Goal: Task Accomplishment & Management: Complete application form

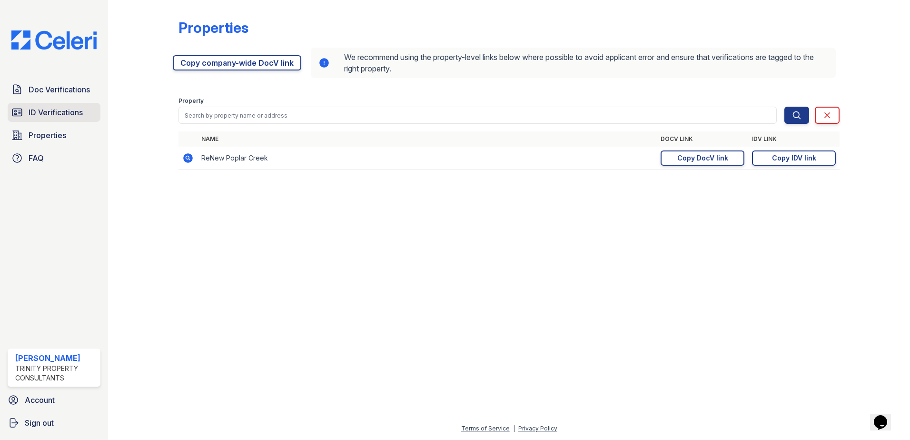
click at [62, 117] on span "ID Verifications" at bounding box center [56, 112] width 54 height 11
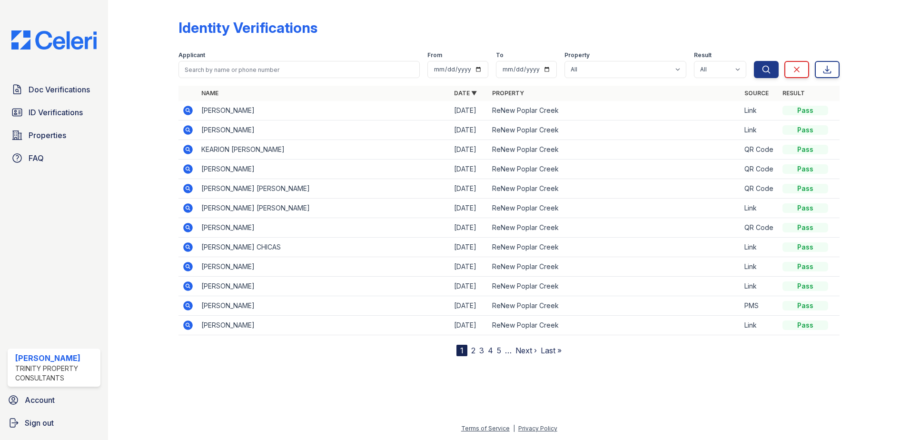
click at [186, 129] on icon at bounding box center [187, 129] width 11 height 11
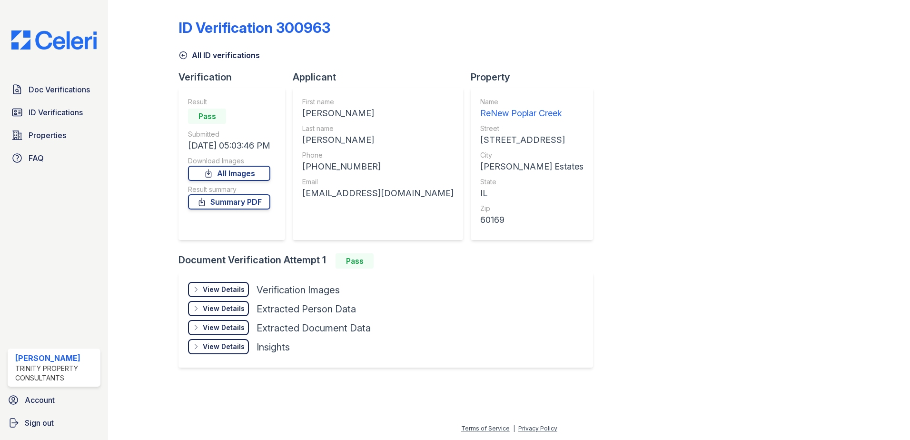
click at [230, 291] on div "View Details" at bounding box center [224, 290] width 42 height 10
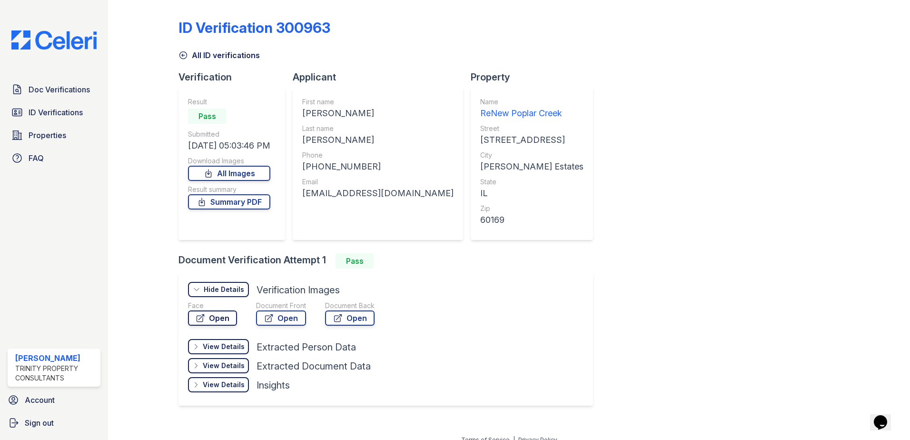
click at [211, 317] on link "Open" at bounding box center [212, 317] width 49 height 15
click at [235, 203] on link "Summary PDF" at bounding box center [229, 201] width 82 height 15
click at [244, 176] on link "All Images" at bounding box center [229, 173] width 82 height 15
click at [64, 118] on span "ID Verifications" at bounding box center [56, 112] width 54 height 11
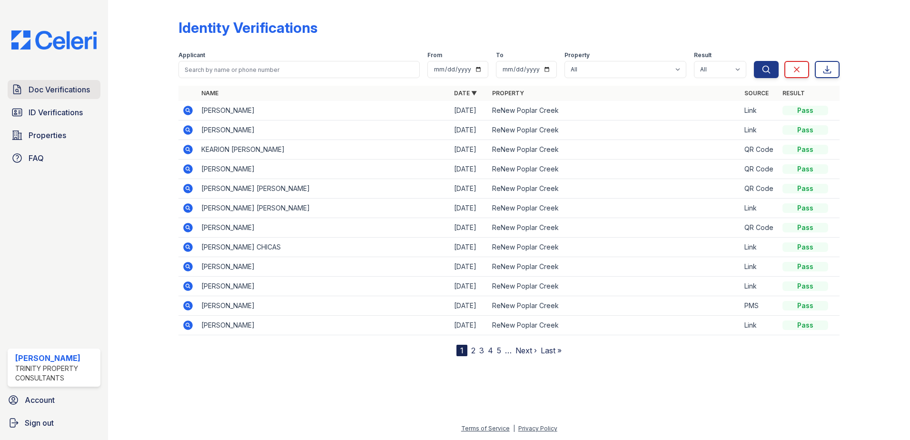
click at [40, 91] on span "Doc Verifications" at bounding box center [59, 89] width 61 height 11
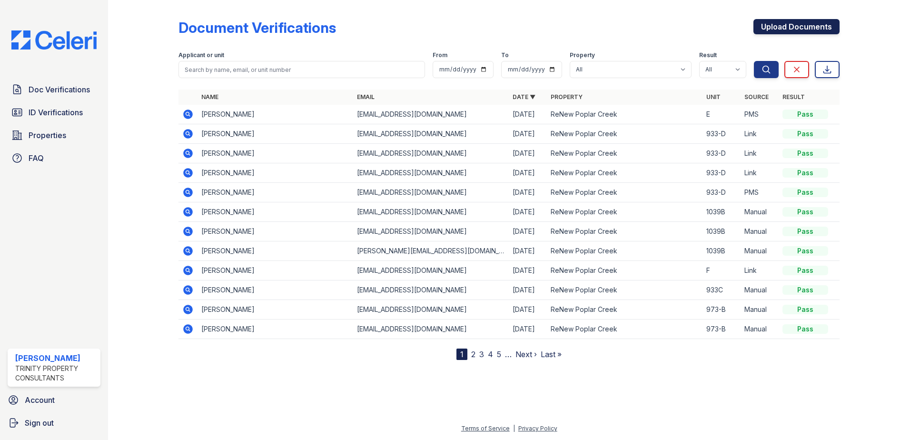
click at [802, 29] on link "Upload Documents" at bounding box center [796, 26] width 86 height 15
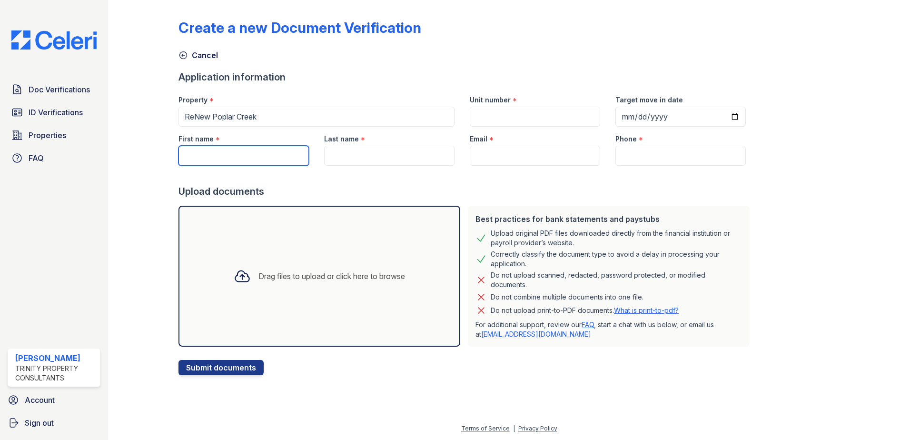
click at [223, 156] on input "First name" at bounding box center [243, 156] width 130 height 20
type input "[PERSON_NAME]"
click at [363, 153] on input "Last name" at bounding box center [389, 156] width 130 height 20
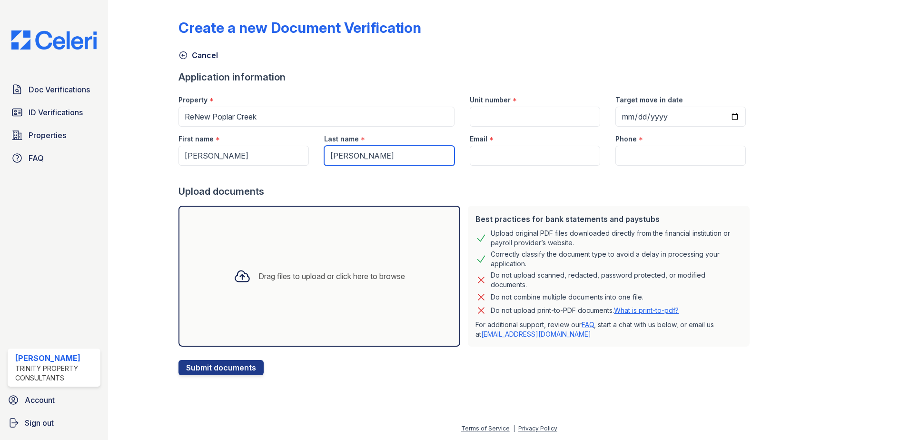
type input "[PERSON_NAME]"
click at [481, 150] on input "Email" at bounding box center [535, 156] width 130 height 20
paste input "[EMAIL_ADDRESS][DOMAIN_NAME]"
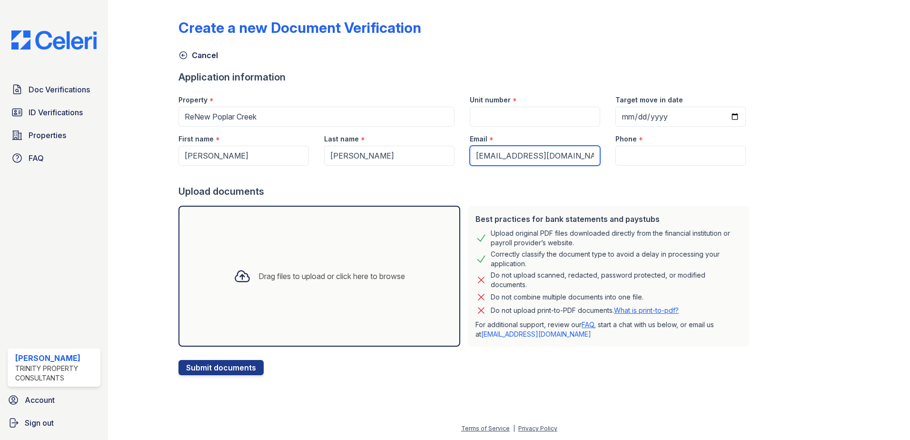
type input "[EMAIL_ADDRESS][DOMAIN_NAME]"
click at [484, 119] on input "Unit number" at bounding box center [535, 117] width 130 height 20
type input "D"
click at [634, 154] on input "Phone" at bounding box center [680, 156] width 130 height 20
paste input "312) 358-2771"
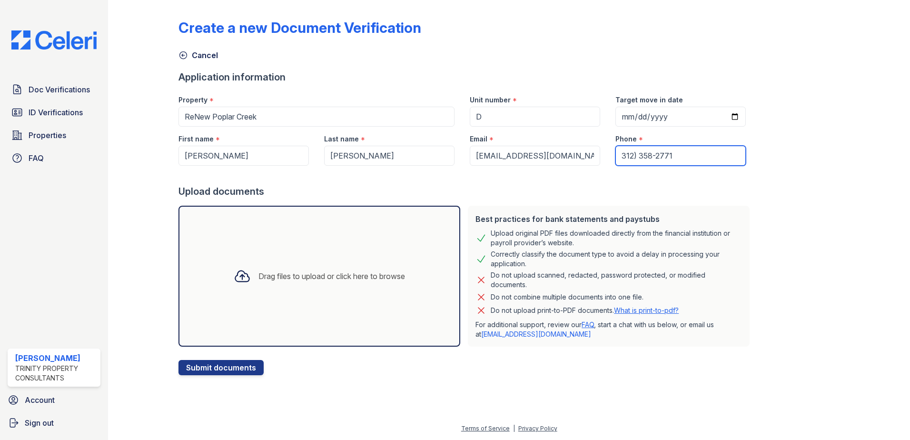
click at [626, 153] on input "312) 358-2771" at bounding box center [680, 156] width 130 height 20
type input "312 358-2771"
click at [258, 276] on div "Drag files to upload or click here to browse" at bounding box center [331, 275] width 147 height 11
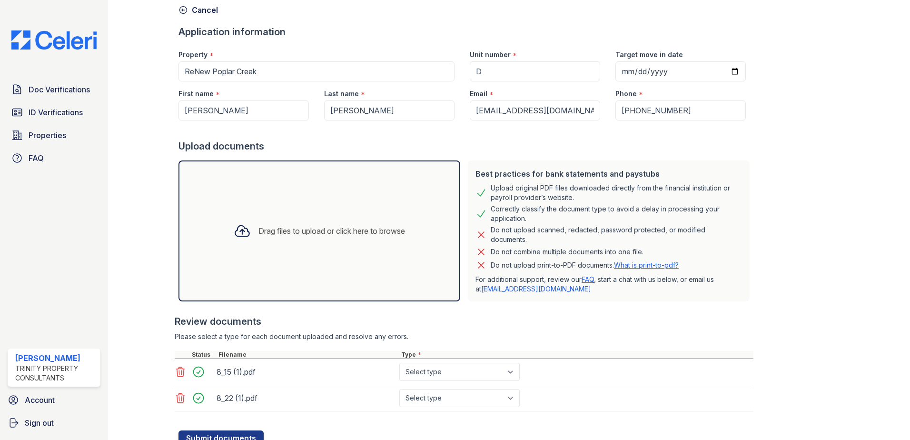
scroll to position [83, 0]
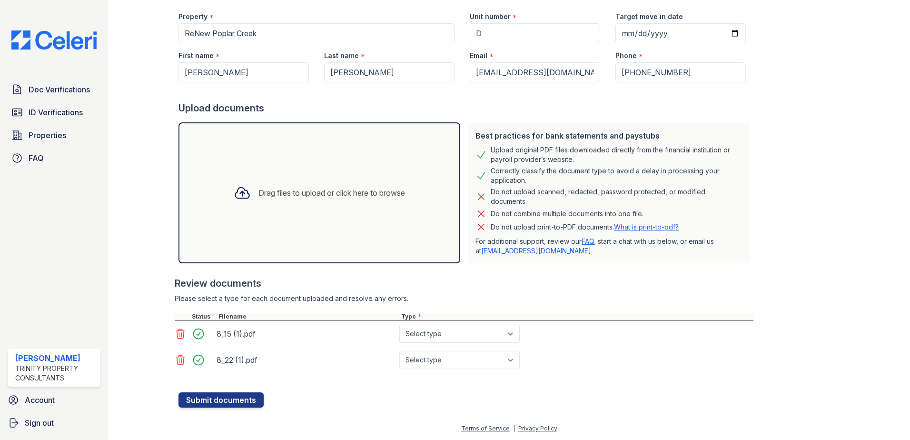
click at [325, 192] on div "Drag files to upload or click here to browse" at bounding box center [331, 192] width 147 height 11
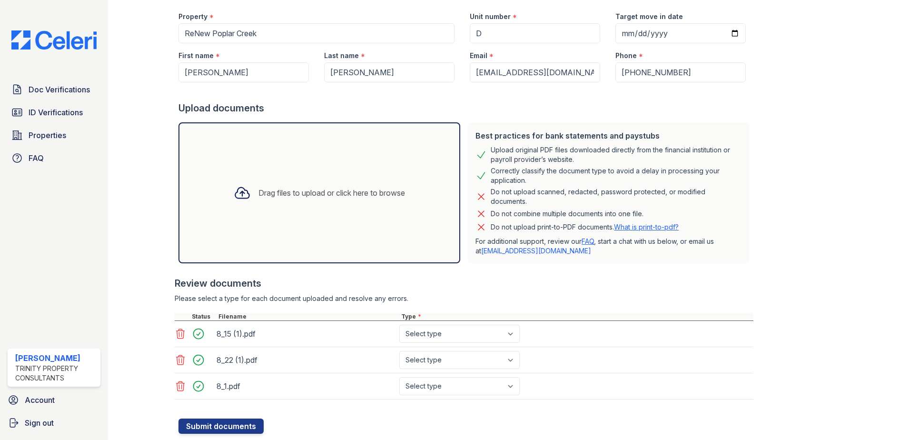
click at [313, 201] on div "Drag files to upload or click here to browse" at bounding box center [319, 193] width 187 height 32
click at [305, 224] on div "Drag files to upload or click here to browse" at bounding box center [319, 192] width 282 height 141
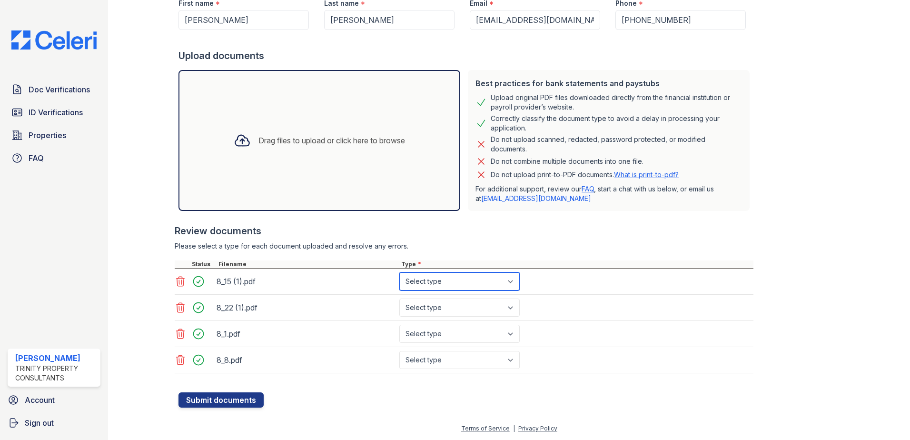
click at [488, 283] on select "Select type Paystub Bank Statement Offer Letter Tax Documents Benefit Award Let…" at bounding box center [459, 281] width 120 height 18
select select "paystub"
click at [399, 272] on select "Select type Paystub Bank Statement Offer Letter Tax Documents Benefit Award Let…" at bounding box center [459, 281] width 120 height 18
click at [446, 310] on select "Select type Paystub Bank Statement Offer Letter Tax Documents Benefit Award Let…" at bounding box center [459, 307] width 120 height 18
select select "paystub"
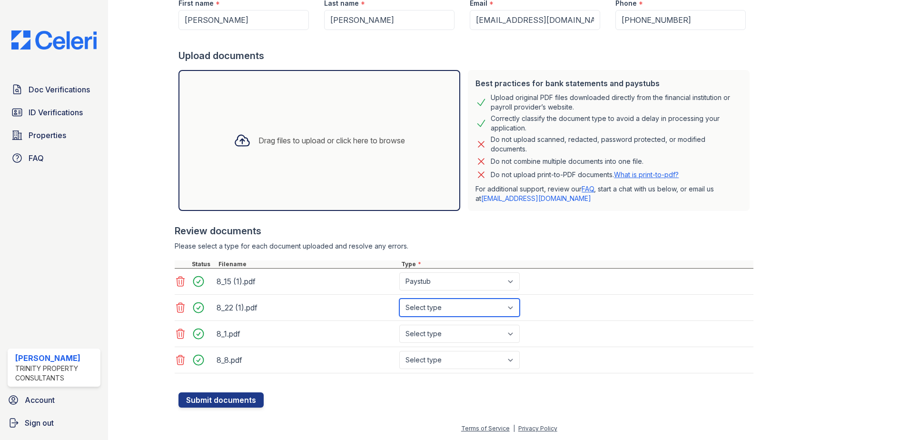
click at [399, 298] on select "Select type Paystub Bank Statement Offer Letter Tax Documents Benefit Award Let…" at bounding box center [459, 307] width 120 height 18
click at [434, 330] on select "Select type Paystub Bank Statement Offer Letter Tax Documents Benefit Award Let…" at bounding box center [459, 334] width 120 height 18
select select "paystub"
click at [399, 325] on select "Select type Paystub Bank Statement Offer Letter Tax Documents Benefit Award Let…" at bounding box center [459, 334] width 120 height 18
click at [423, 363] on select "Select type Paystub Bank Statement Offer Letter Tax Documents Benefit Award Let…" at bounding box center [459, 360] width 120 height 18
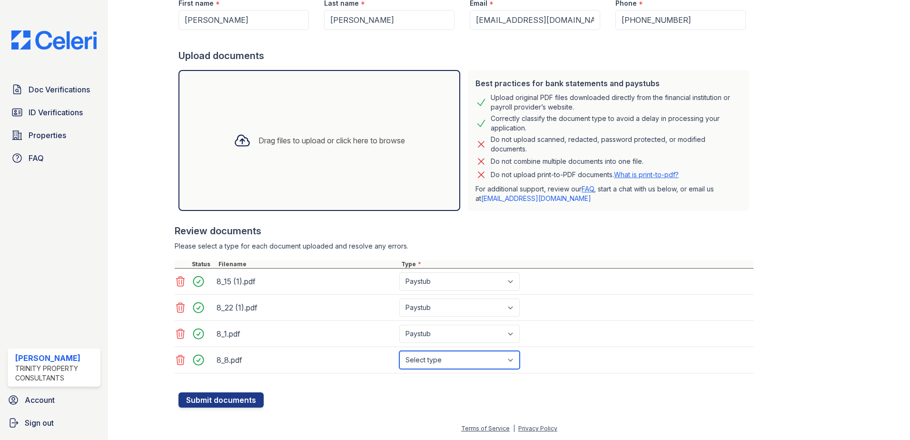
select select "paystub"
click at [399, 351] on select "Select type Paystub Bank Statement Offer Letter Tax Documents Benefit Award Let…" at bounding box center [459, 360] width 120 height 18
click at [230, 399] on button "Submit documents" at bounding box center [220, 399] width 85 height 15
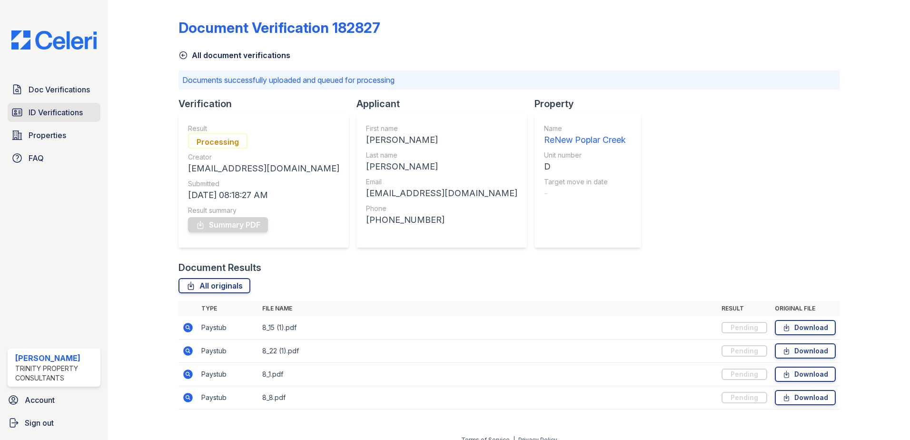
click at [56, 116] on span "ID Verifications" at bounding box center [56, 112] width 54 height 11
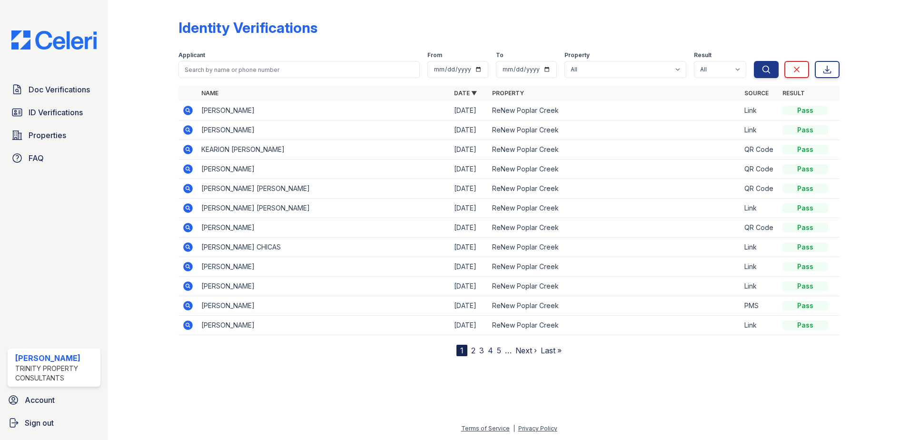
click at [188, 205] on icon at bounding box center [188, 208] width 10 height 10
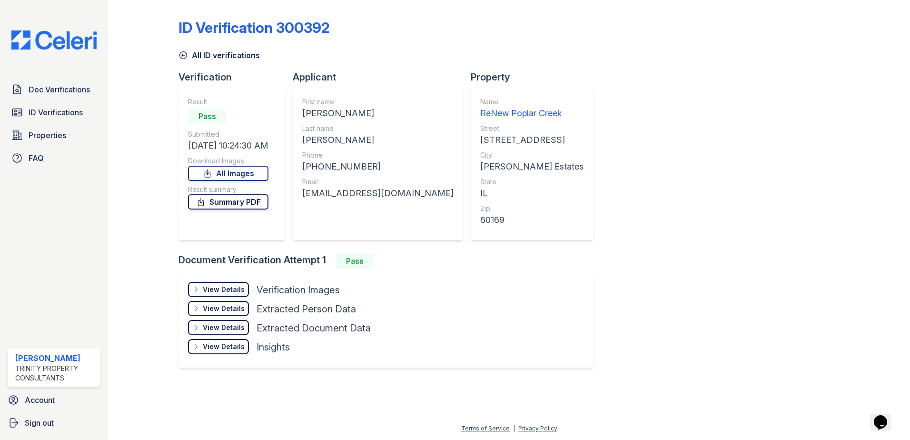
click at [268, 204] on link "Summary PDF" at bounding box center [228, 201] width 80 height 15
click at [263, 176] on link "All Images" at bounding box center [228, 173] width 80 height 15
click at [60, 114] on span "ID Verifications" at bounding box center [56, 112] width 54 height 11
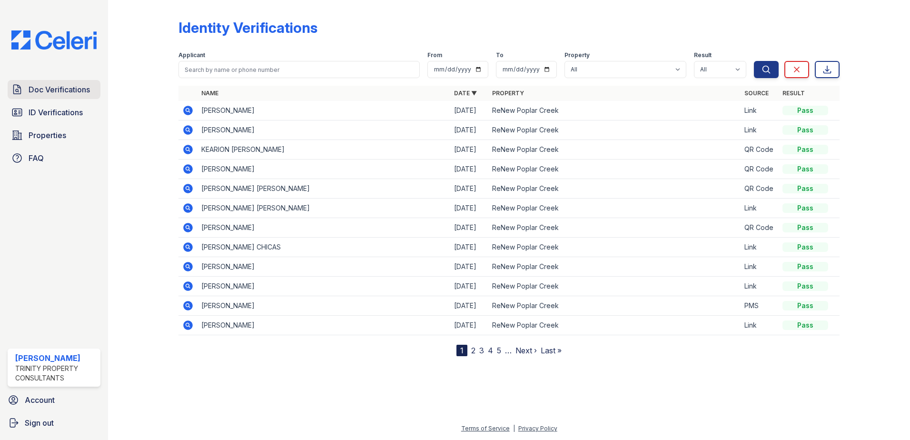
click at [60, 98] on link "Doc Verifications" at bounding box center [54, 89] width 93 height 19
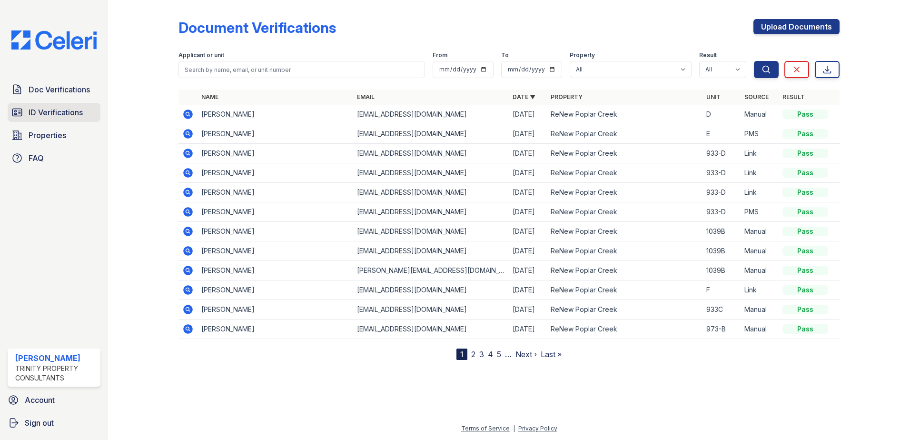
click at [47, 115] on span "ID Verifications" at bounding box center [56, 112] width 54 height 11
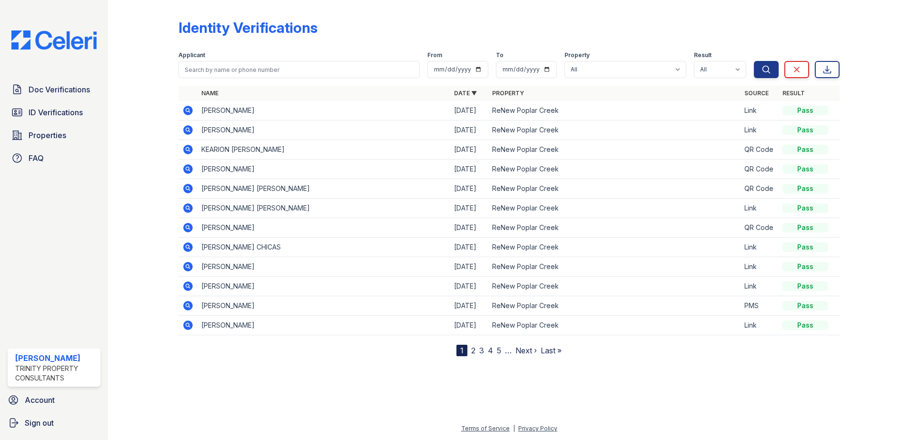
click at [185, 246] on icon at bounding box center [188, 247] width 10 height 10
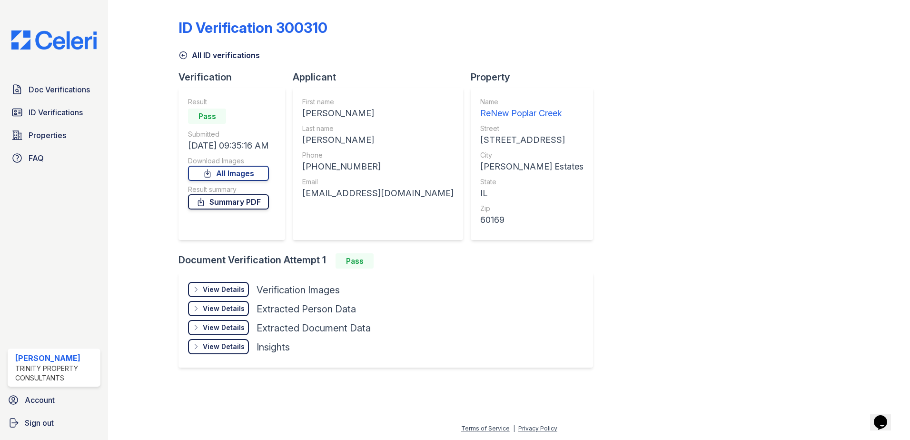
click at [241, 202] on link "Summary PDF" at bounding box center [228, 201] width 81 height 15
click at [257, 173] on link "All Images" at bounding box center [228, 173] width 81 height 15
click at [54, 86] on span "Doc Verifications" at bounding box center [59, 89] width 61 height 11
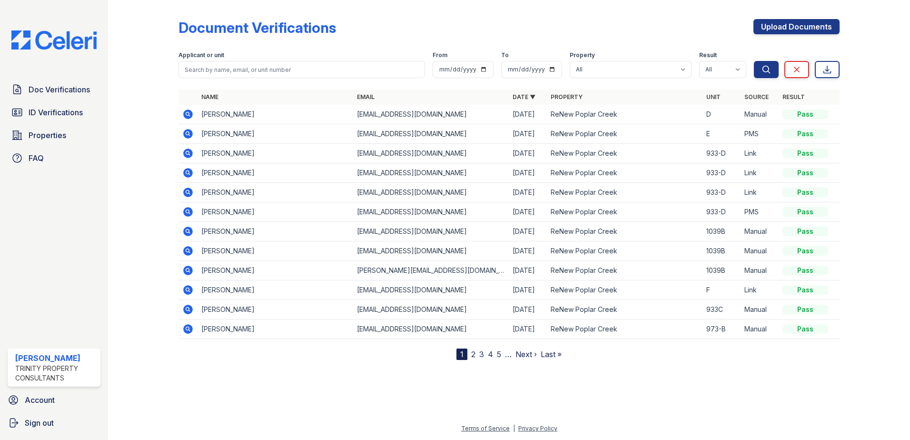
click at [184, 111] on icon at bounding box center [187, 114] width 11 height 11
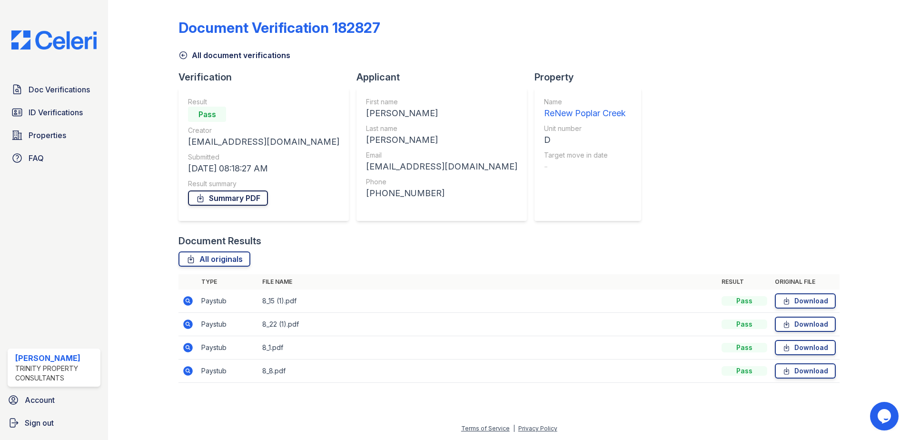
click at [229, 200] on link "Summary PDF" at bounding box center [228, 197] width 80 height 15
